Goal: Task Accomplishment & Management: Manage account settings

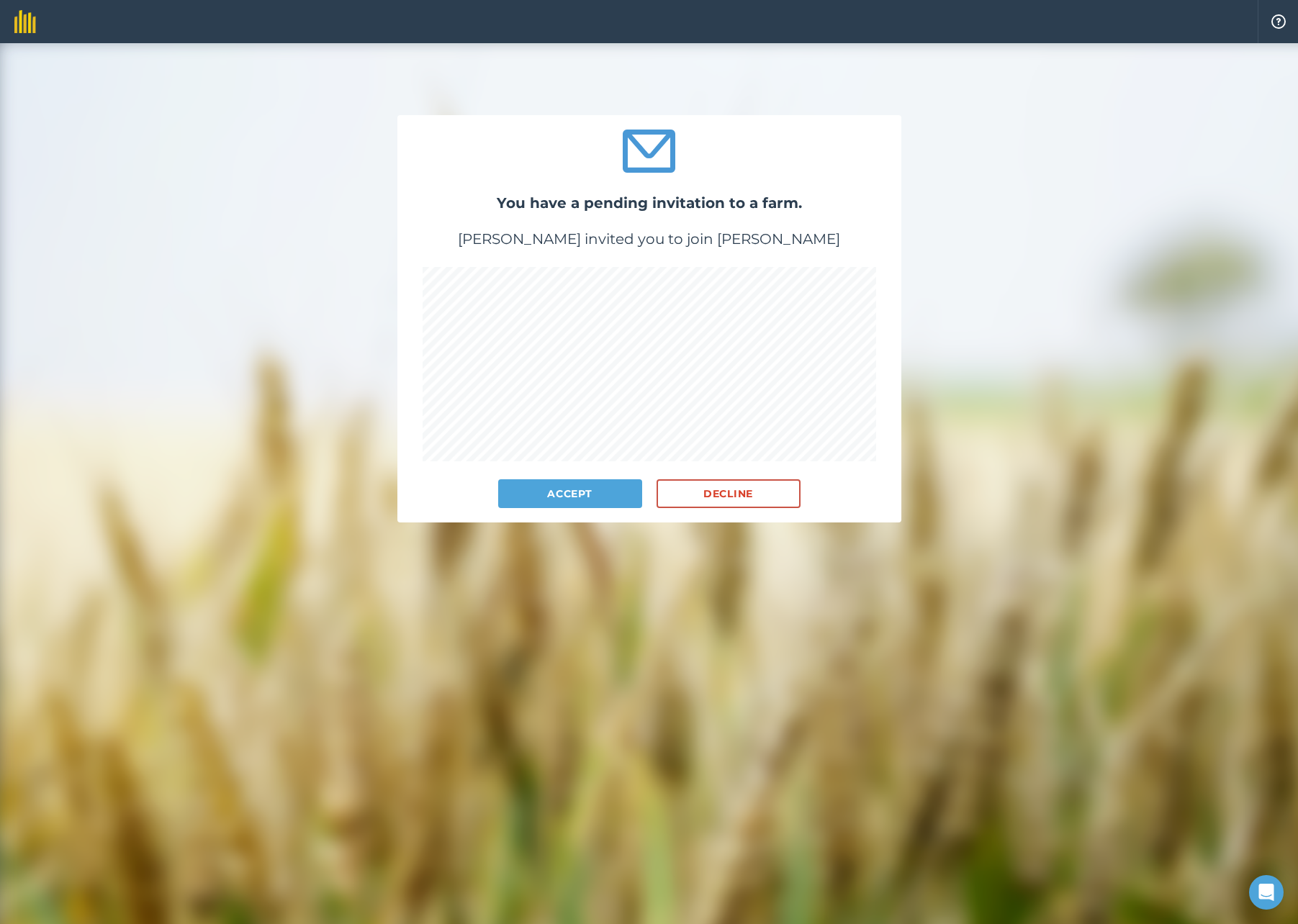
click at [588, 496] on button "Accept" at bounding box center [571, 494] width 144 height 29
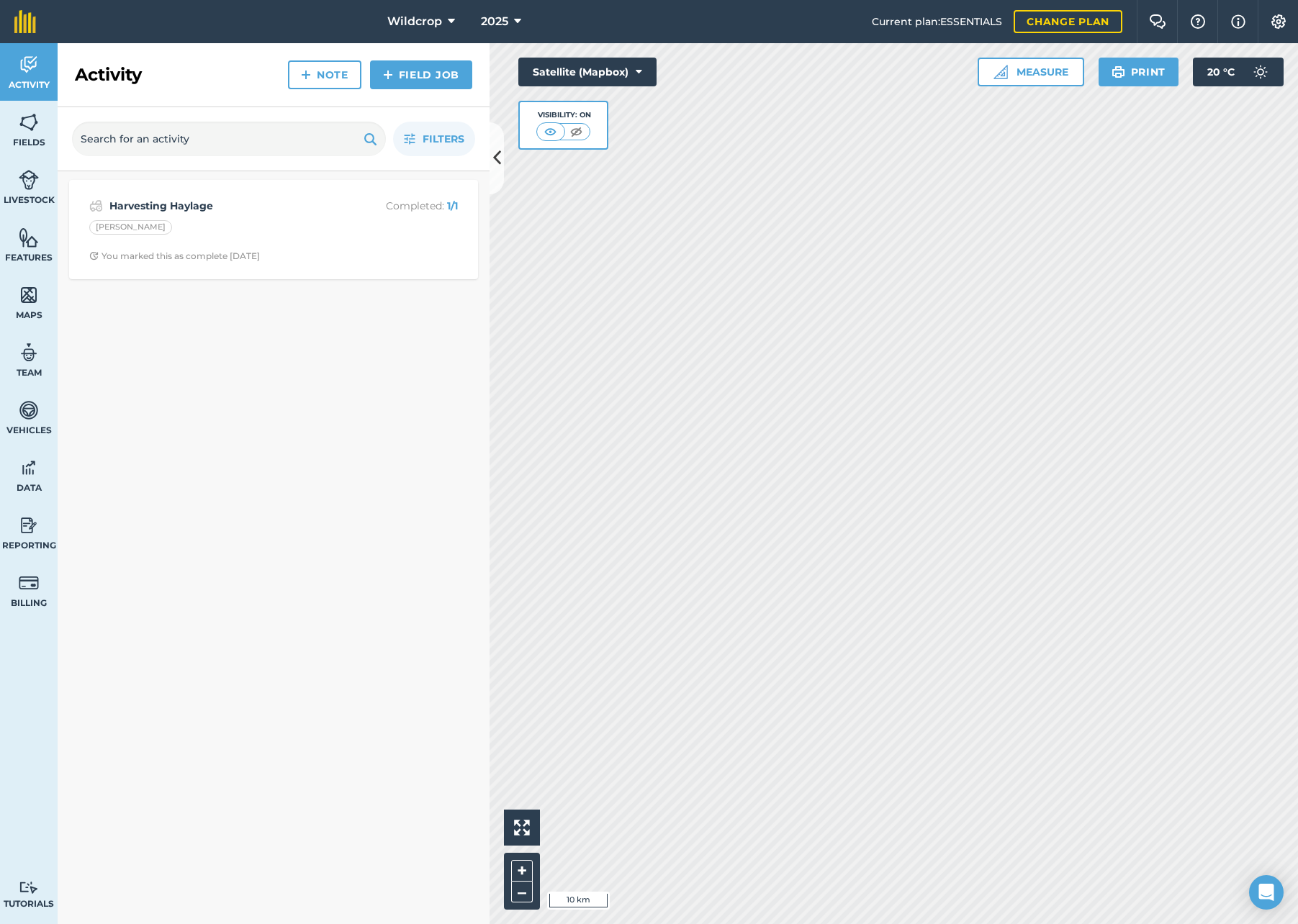
click at [444, 22] on button "Wildcrop" at bounding box center [421, 21] width 79 height 43
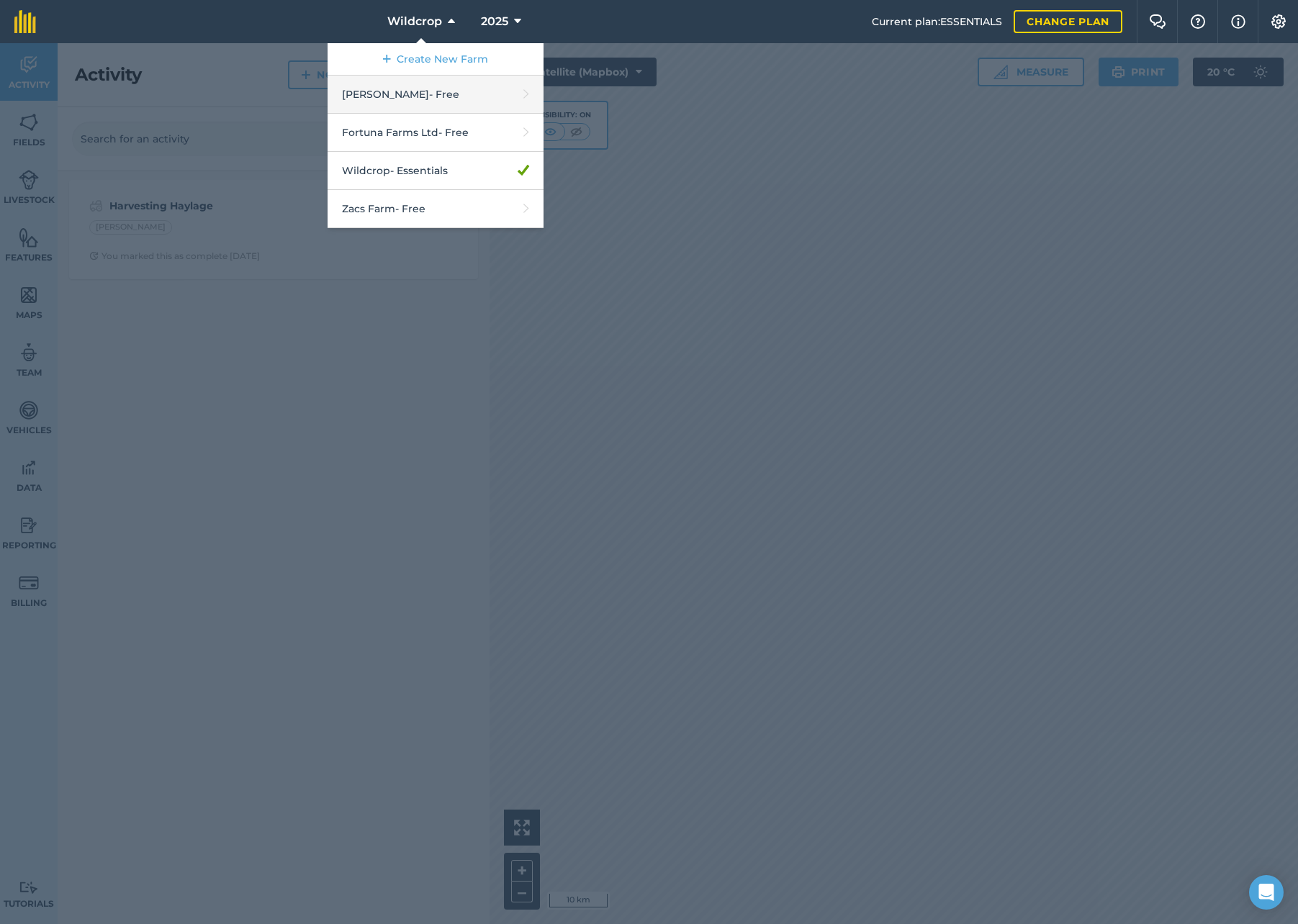
click at [443, 92] on link "[PERSON_NAME] - Free" at bounding box center [435, 94] width 216 height 38
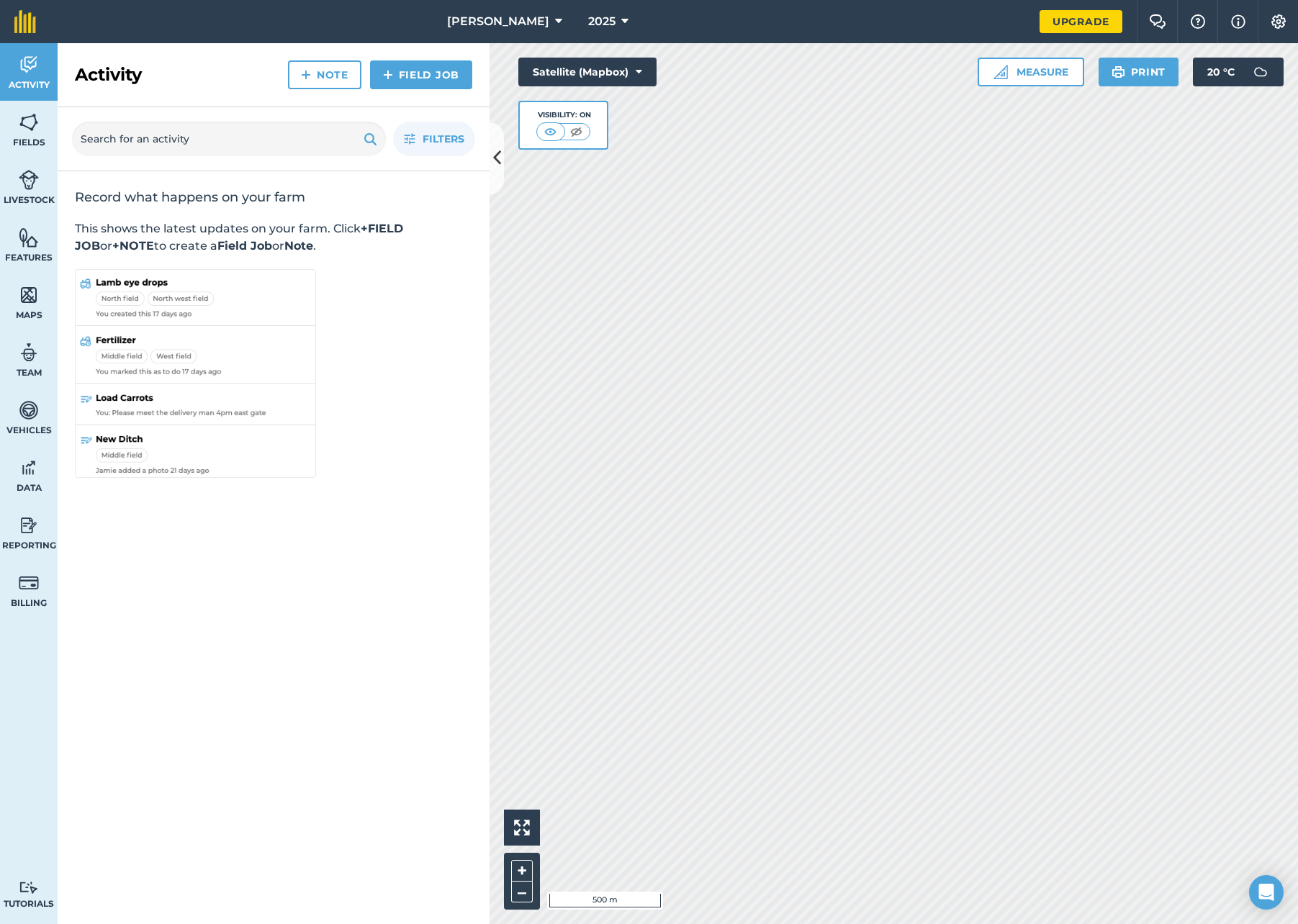
click at [36, 114] on img at bounding box center [28, 123] width 20 height 21
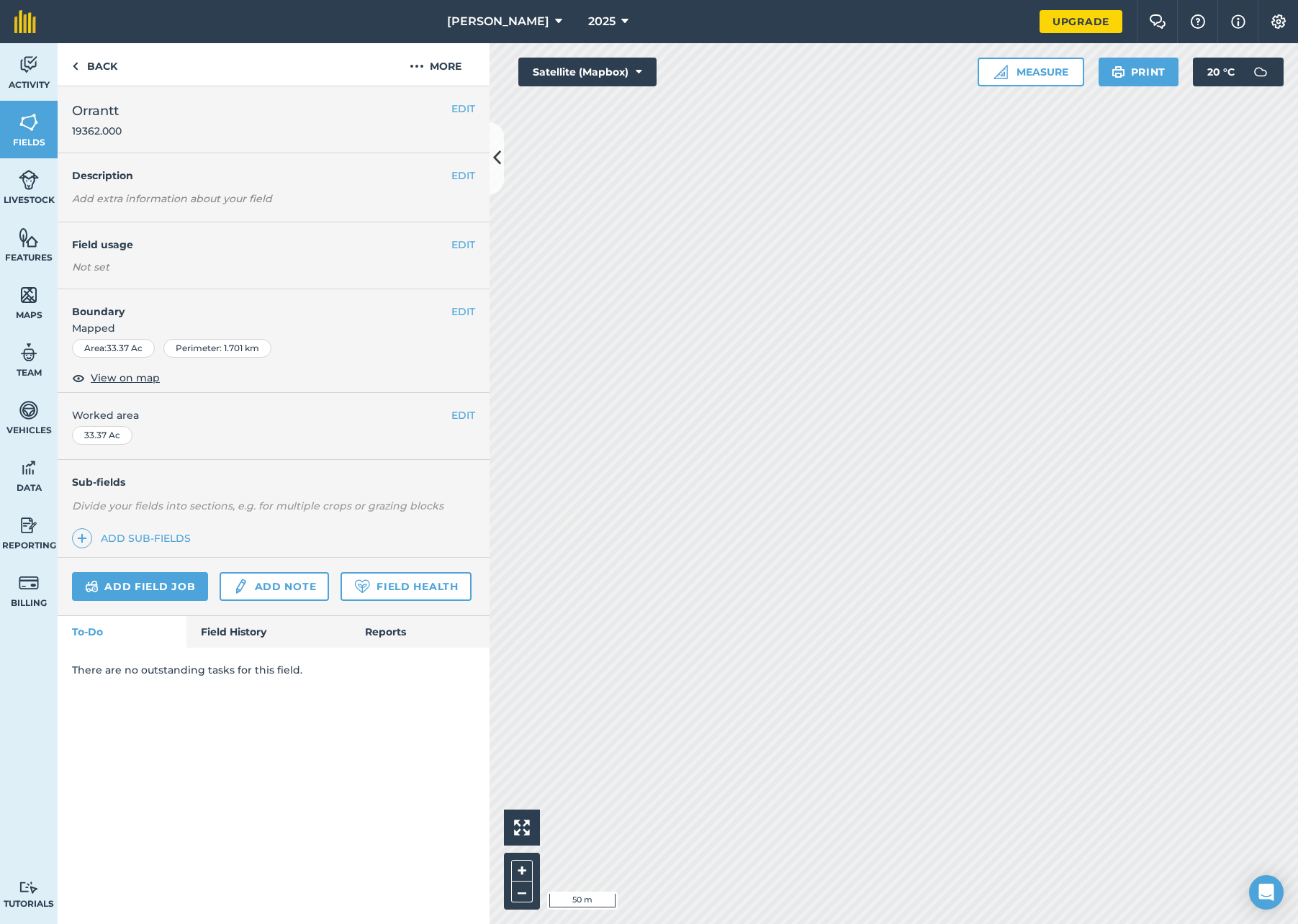
click at [190, 242] on h4 "Field usage" at bounding box center [262, 244] width 380 height 16
click at [459, 246] on button "EDIT" at bounding box center [464, 244] width 23 height 16
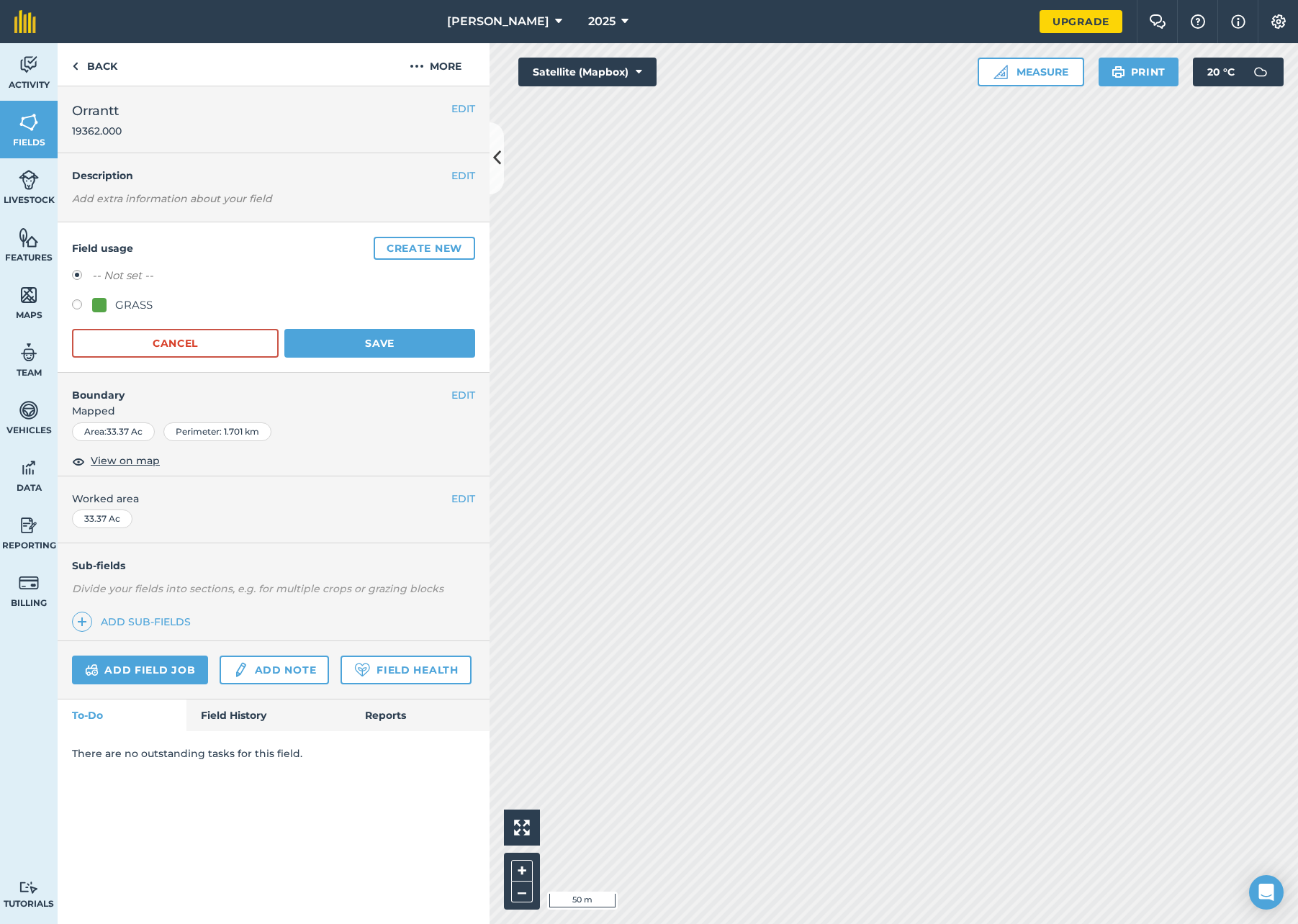
click at [78, 305] on label at bounding box center [82, 307] width 20 height 15
radio input "true"
radio input "false"
click at [367, 343] on button "Save" at bounding box center [380, 344] width 191 height 29
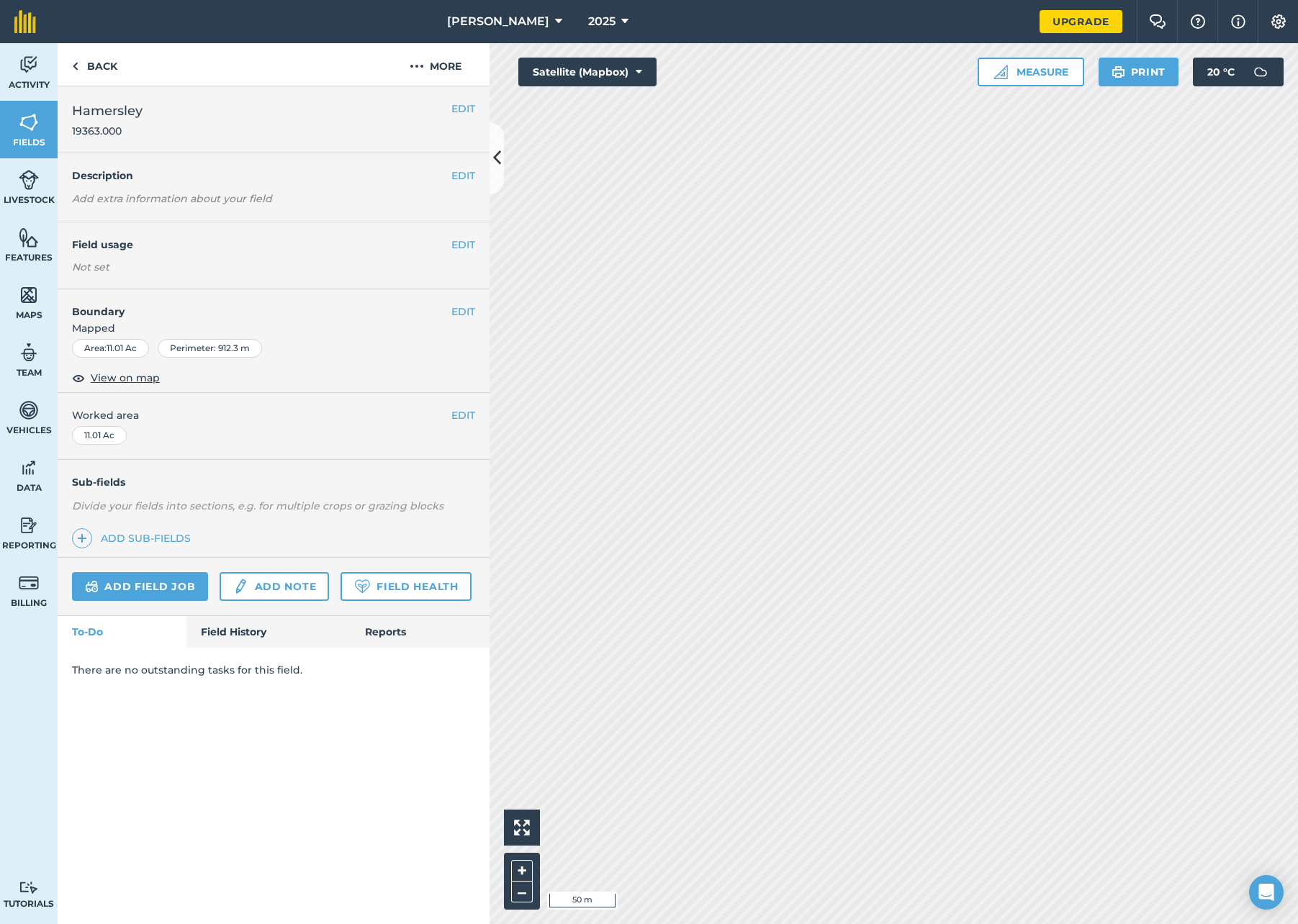
click at [344, 264] on div "Not set" at bounding box center [274, 267] width 403 height 15
click at [461, 244] on button "EDIT" at bounding box center [464, 244] width 23 height 16
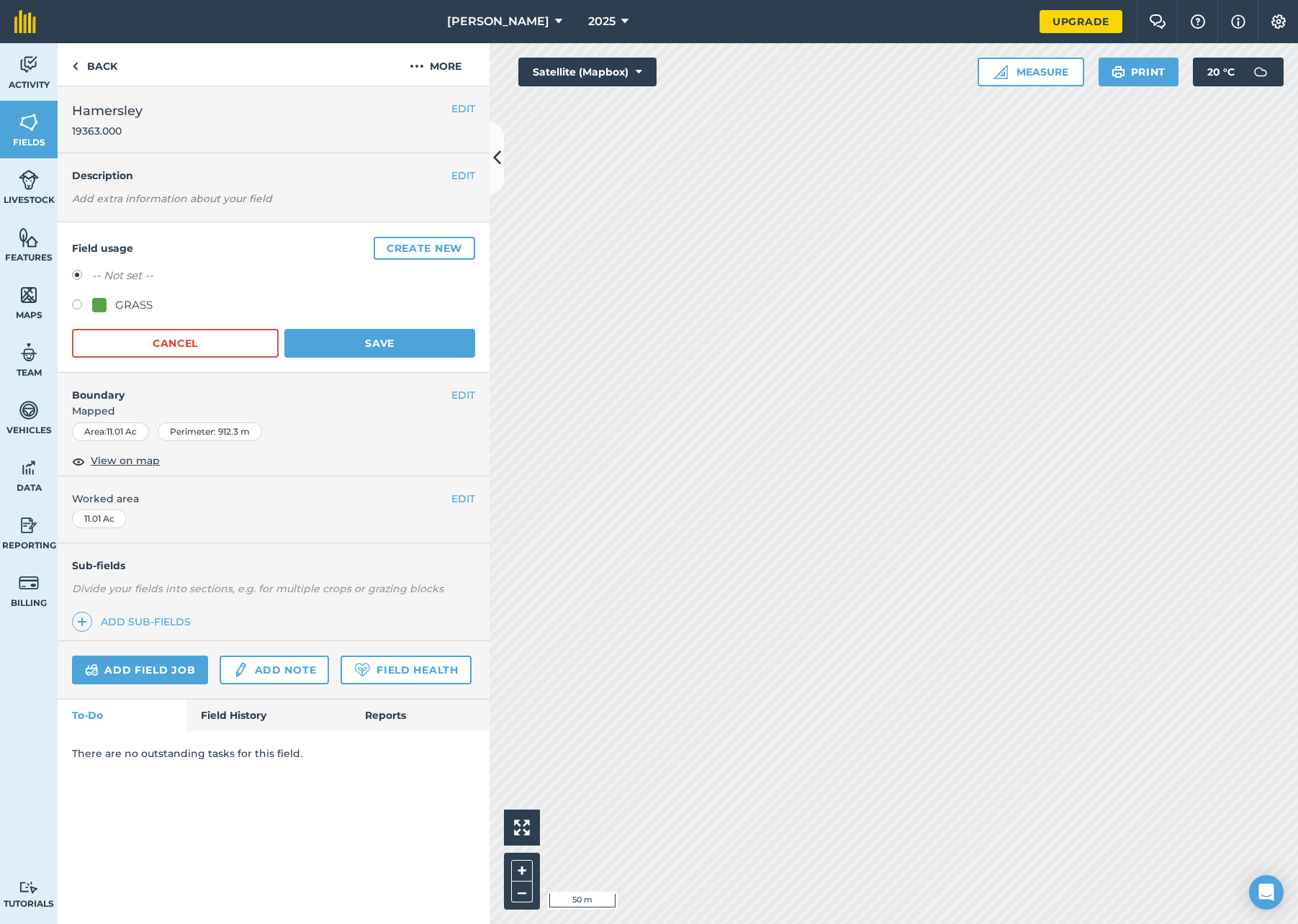
click at [79, 303] on label at bounding box center [82, 307] width 20 height 15
radio input "true"
radio input "false"
click at [332, 340] on button "Save" at bounding box center [380, 344] width 191 height 29
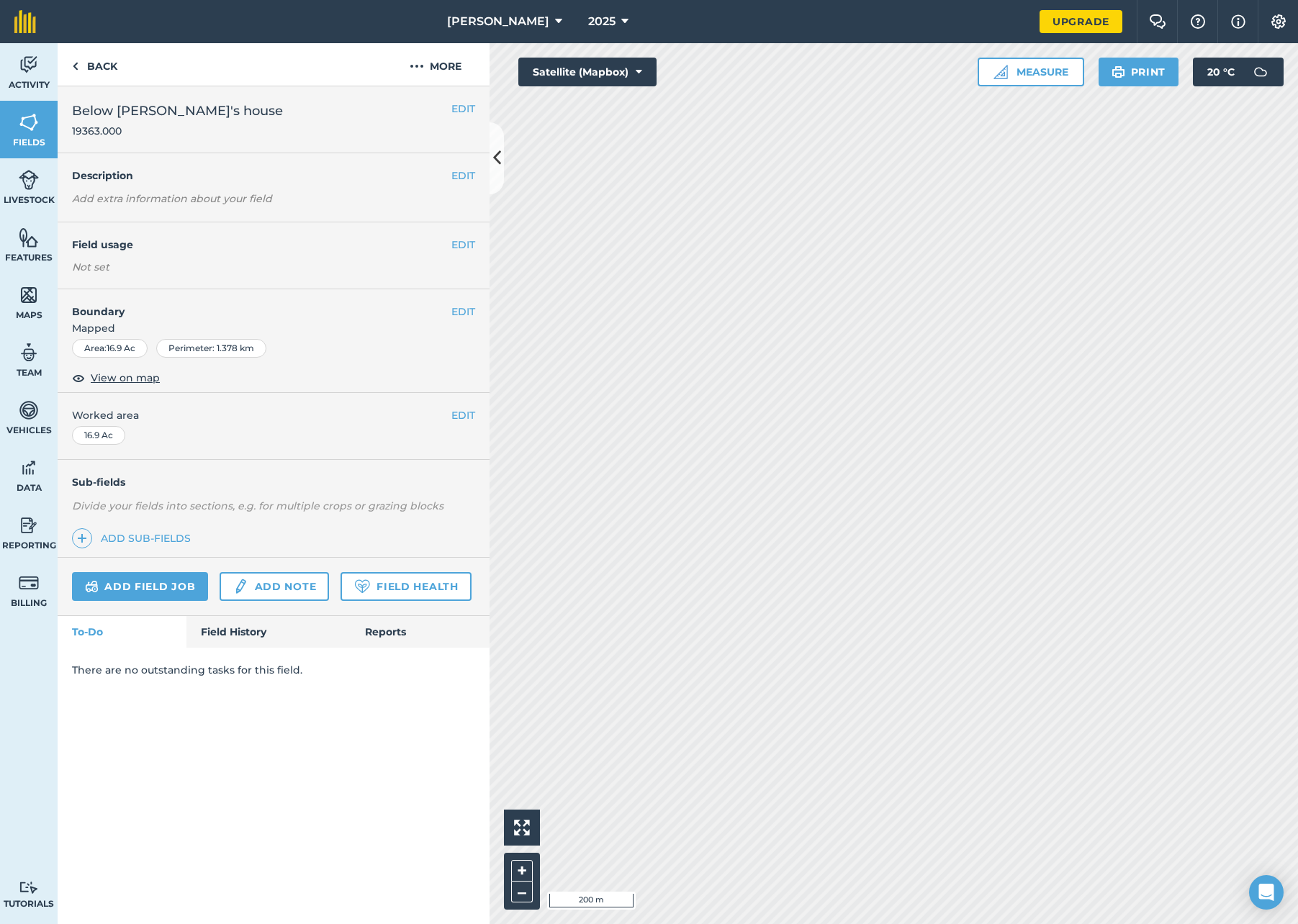
click at [460, 247] on button "EDIT" at bounding box center [464, 244] width 23 height 16
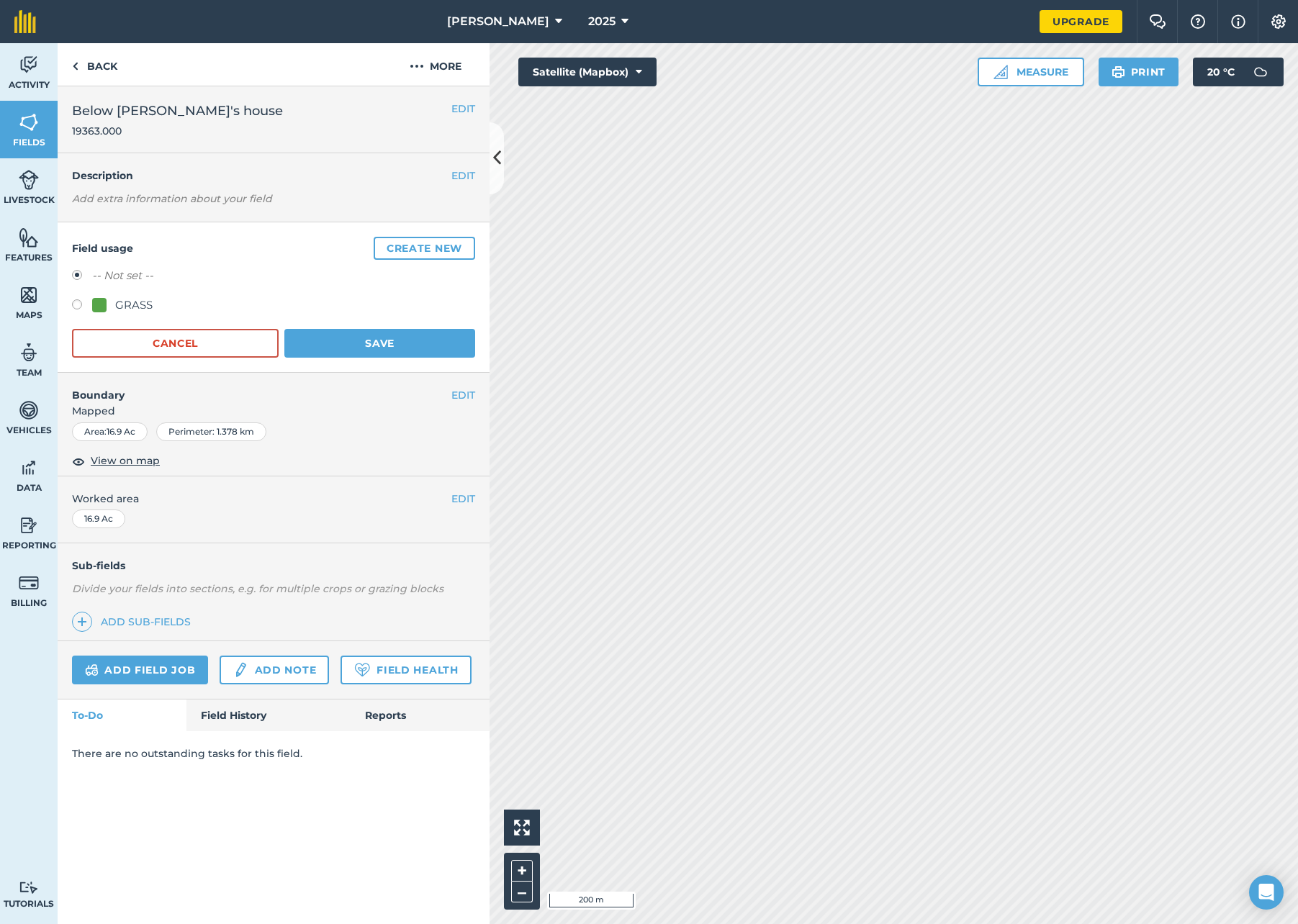
click at [81, 305] on label at bounding box center [82, 307] width 20 height 15
radio input "true"
radio input "false"
click at [357, 341] on button "Save" at bounding box center [380, 344] width 191 height 29
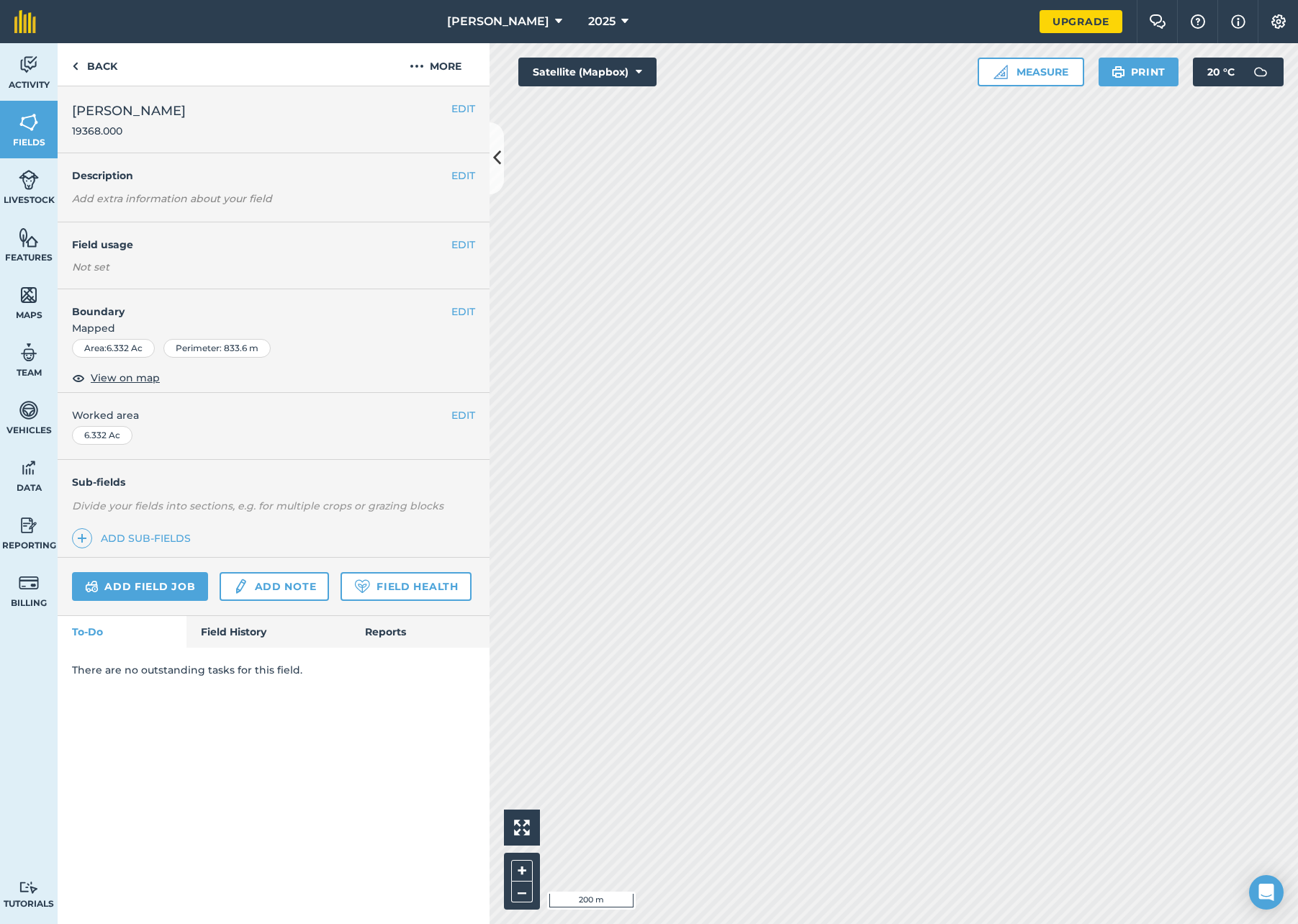
click at [37, 127] on img at bounding box center [28, 123] width 20 height 21
click at [456, 244] on button "EDIT" at bounding box center [464, 244] width 23 height 16
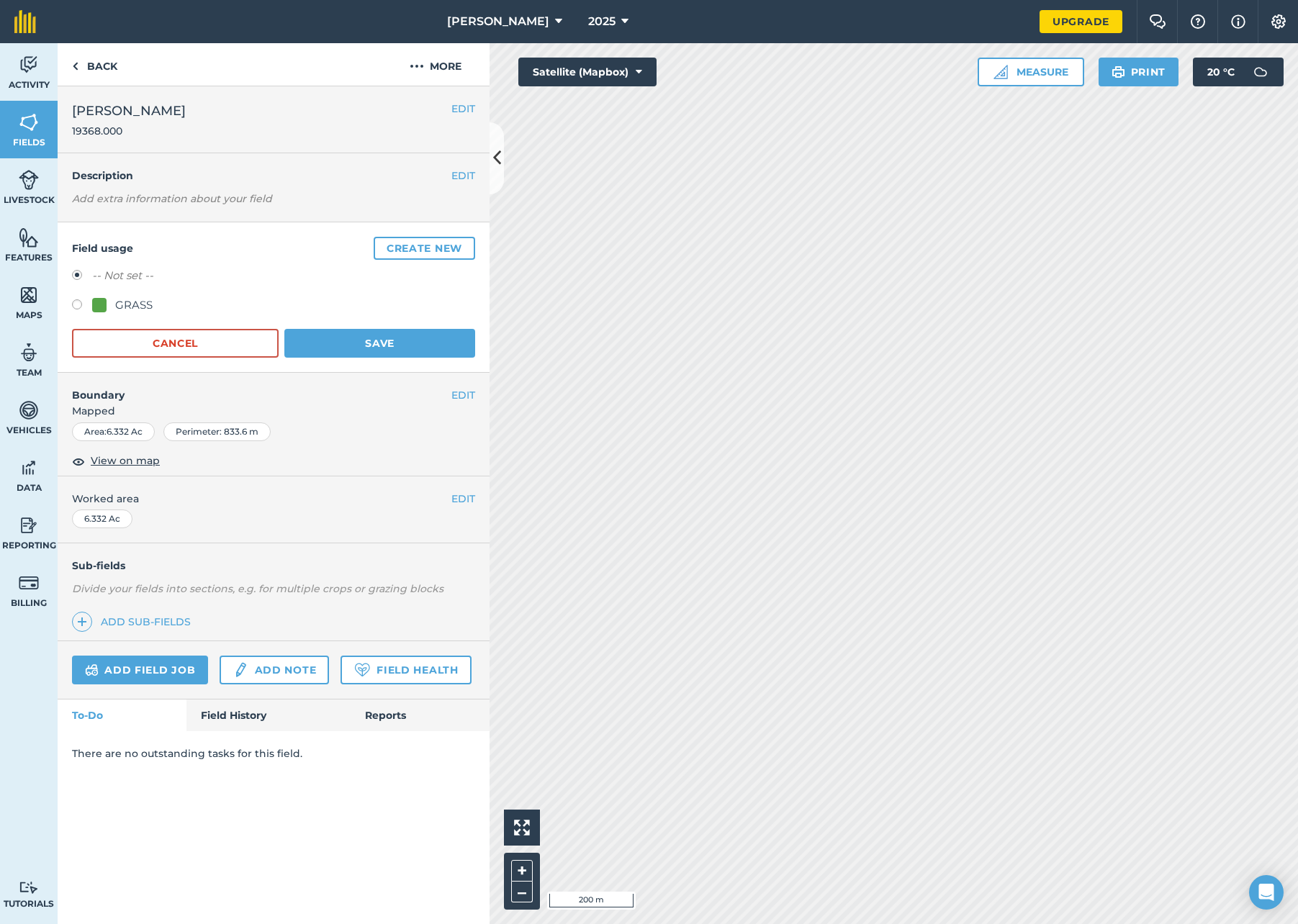
click at [79, 303] on label at bounding box center [82, 307] width 20 height 15
radio input "true"
radio input "false"
click at [335, 344] on button "Save" at bounding box center [380, 344] width 191 height 29
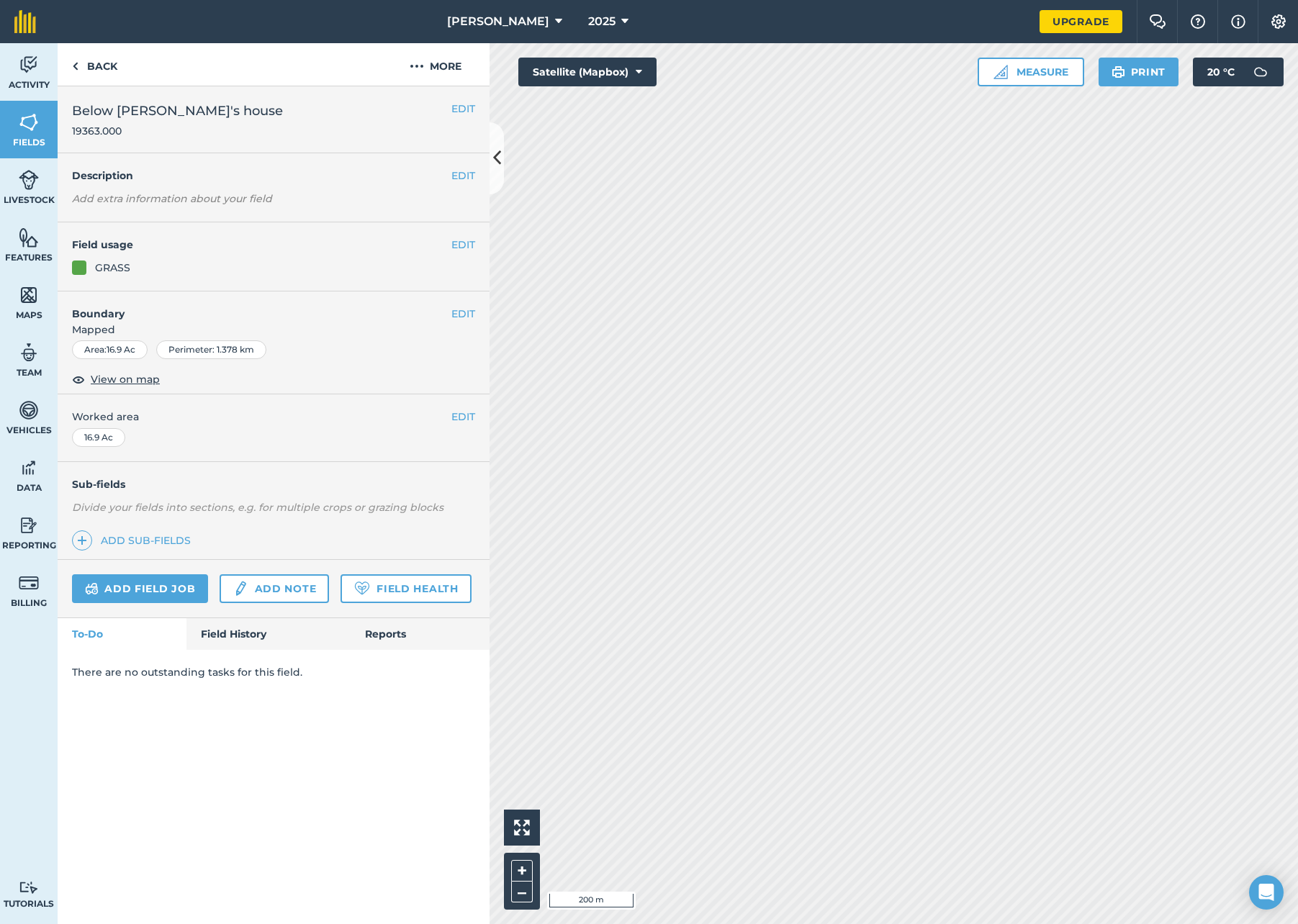
click at [32, 123] on img at bounding box center [28, 123] width 20 height 21
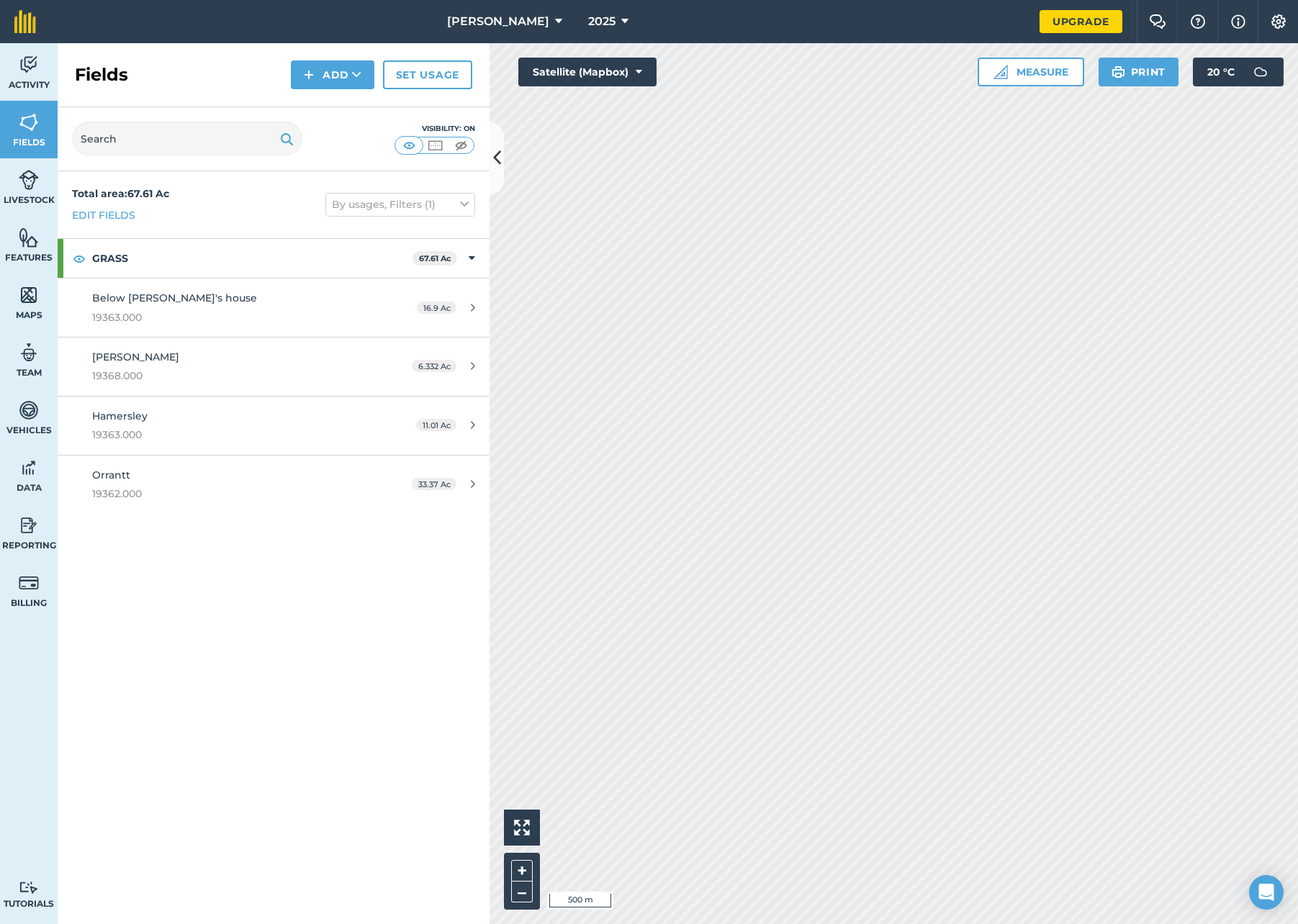
click at [499, 159] on icon at bounding box center [497, 158] width 8 height 25
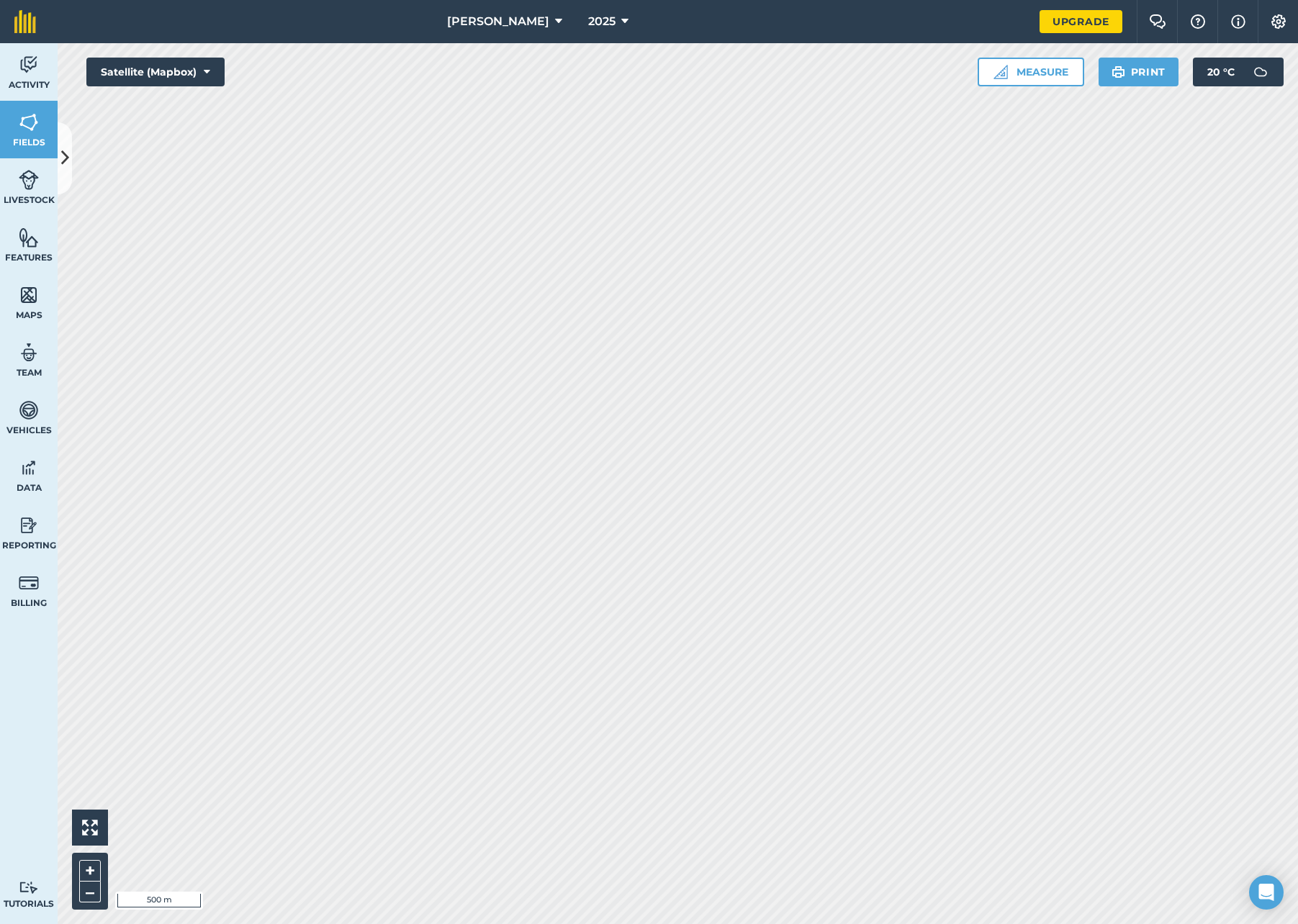
click at [29, 71] on img at bounding box center [28, 64] width 20 height 21
click at [32, 71] on img at bounding box center [28, 64] width 20 height 21
